Goal: Task Accomplishment & Management: Complete application form

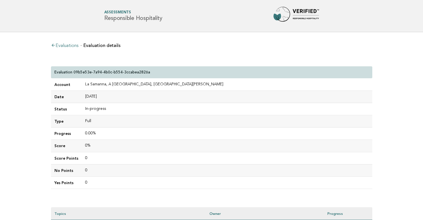
scroll to position [134, 0]
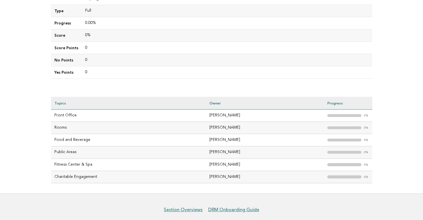
scroll to position [134, 0]
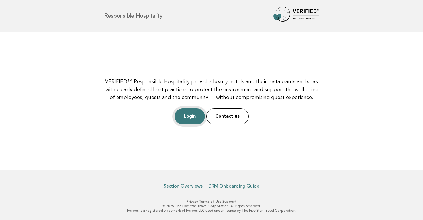
click at [192, 118] on link "Login" at bounding box center [190, 117] width 30 height 16
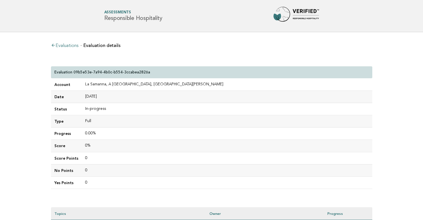
scroll to position [134, 0]
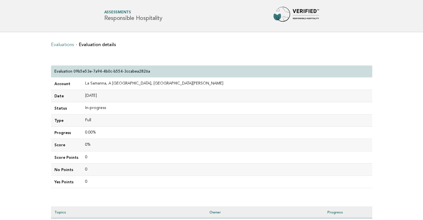
scroll to position [131, 0]
